Goal: Information Seeking & Learning: Compare options

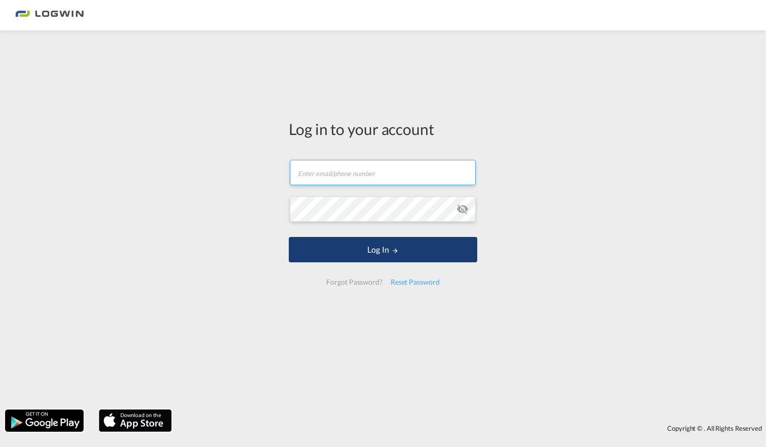
type input "[EMAIL_ADDRESS][DOMAIN_NAME]"
click at [381, 245] on button "Log In" at bounding box center [383, 249] width 189 height 25
